Goal: Task Accomplishment & Management: Use online tool/utility

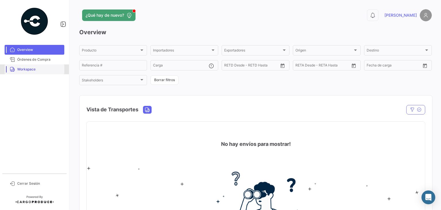
click at [34, 67] on span "Workspace" at bounding box center [39, 69] width 45 height 5
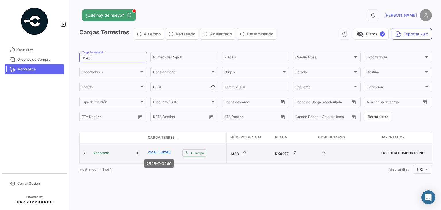
click at [161, 152] on link "2526-T-0240" at bounding box center [159, 151] width 23 height 5
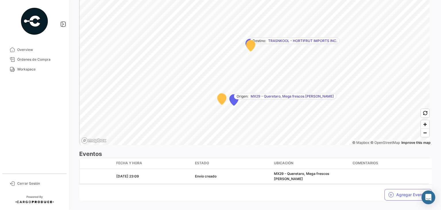
scroll to position [386, 0]
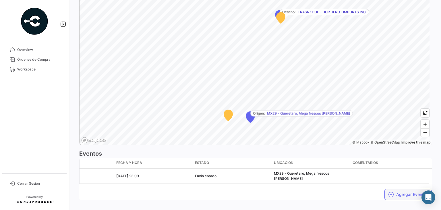
click at [393, 188] on button "Agregar Eventos" at bounding box center [407, 193] width 47 height 11
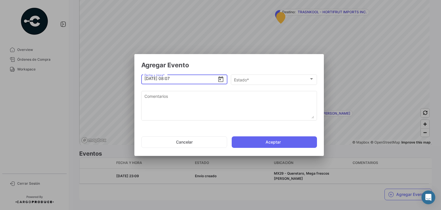
click at [169, 79] on input "[DATE] 08:07" at bounding box center [180, 78] width 73 height 20
click at [179, 78] on input "[DATE] 07:07" at bounding box center [180, 78] width 73 height 20
type input "[DATE] 07:00"
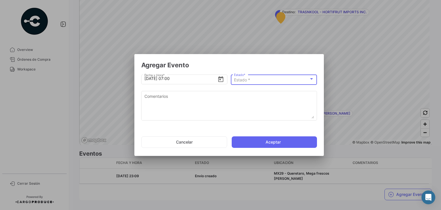
click at [253, 81] on div "Estado *" at bounding box center [271, 80] width 75 height 5
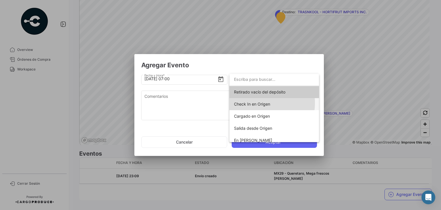
click at [258, 102] on span "Check In en Origen" at bounding box center [252, 103] width 36 height 5
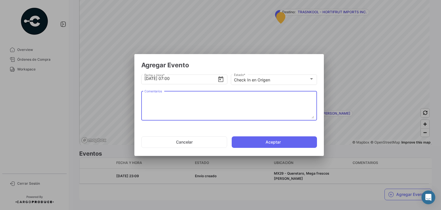
click at [203, 93] on textarea "Comentarios" at bounding box center [229, 105] width 170 height 25
paste textarea "Hora en la que la unidad llega al cooler de carga"
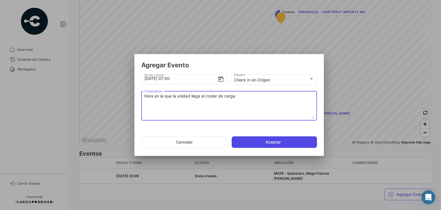
type textarea "Hora en la que la unidad llega al cooler de carga"
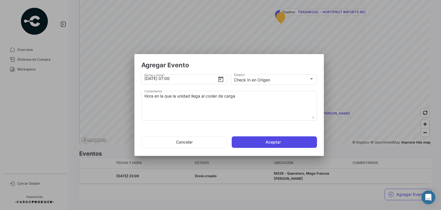
click at [252, 136] on button "Aceptar" at bounding box center [274, 141] width 85 height 11
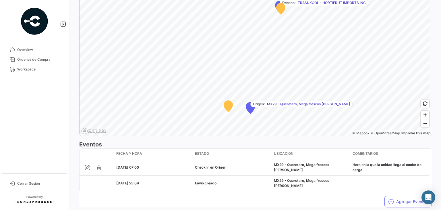
scroll to position [401, 0]
